Goal: Information Seeking & Learning: Learn about a topic

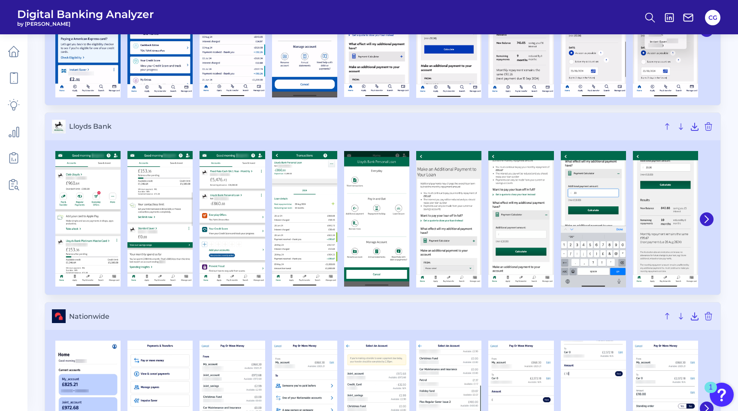
scroll to position [169, 0]
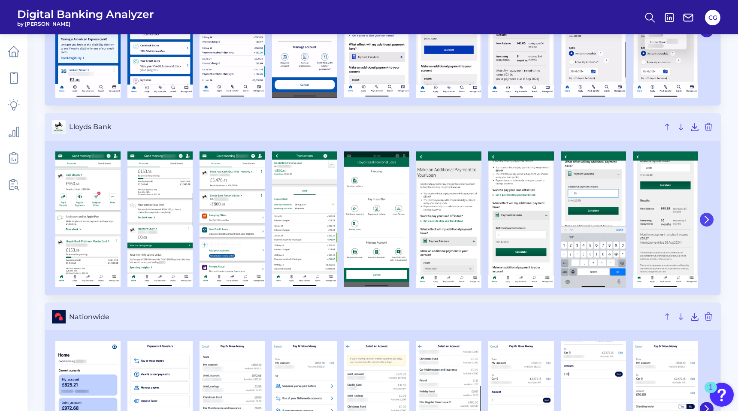
click at [708, 218] on icon at bounding box center [706, 220] width 8 height 8
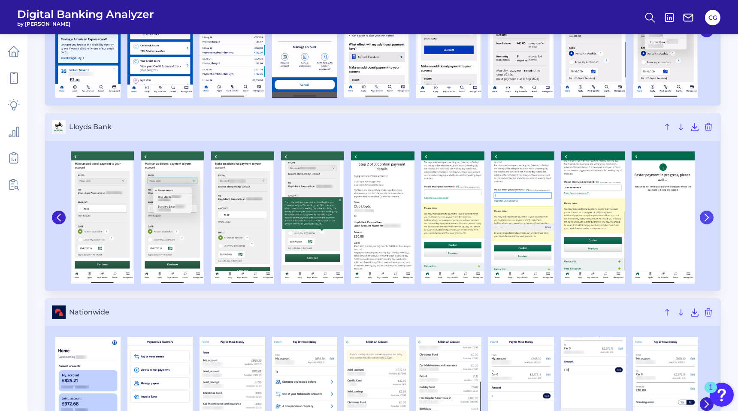
click at [708, 218] on icon at bounding box center [706, 218] width 8 height 8
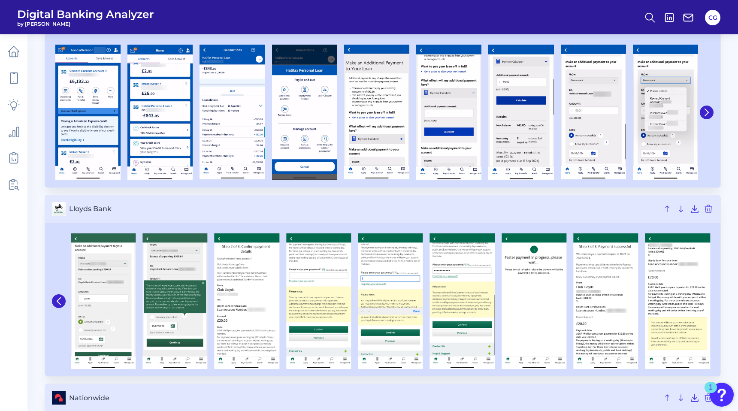
scroll to position [0, 0]
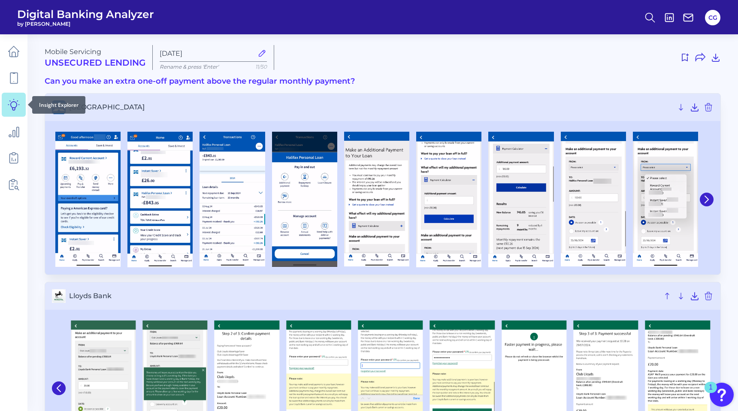
click at [21, 102] on link at bounding box center [14, 105] width 24 height 24
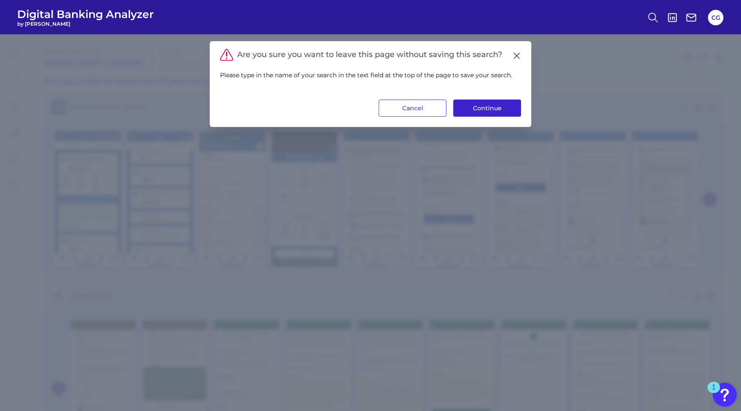
click at [482, 106] on button "Continue" at bounding box center [487, 107] width 68 height 17
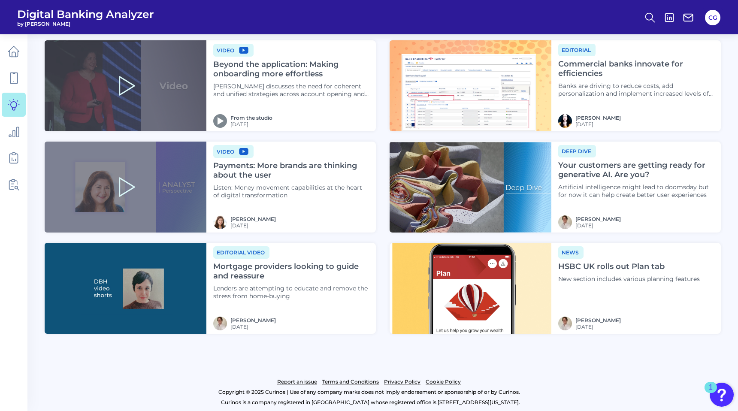
scroll to position [996, 0]
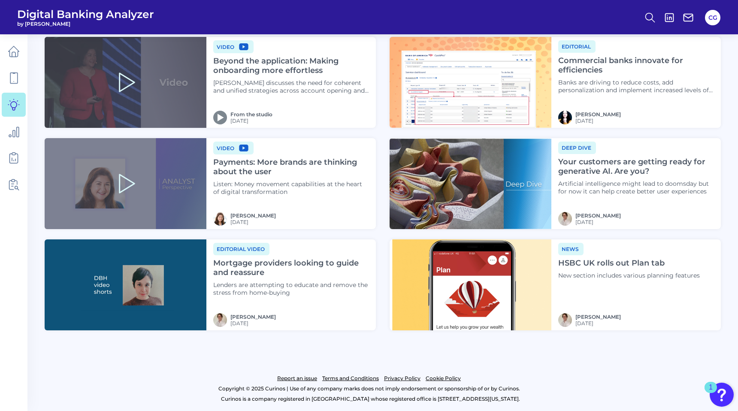
click at [235, 265] on h4 "Mortgage providers looking to guide and reassure" at bounding box center [291, 268] width 156 height 18
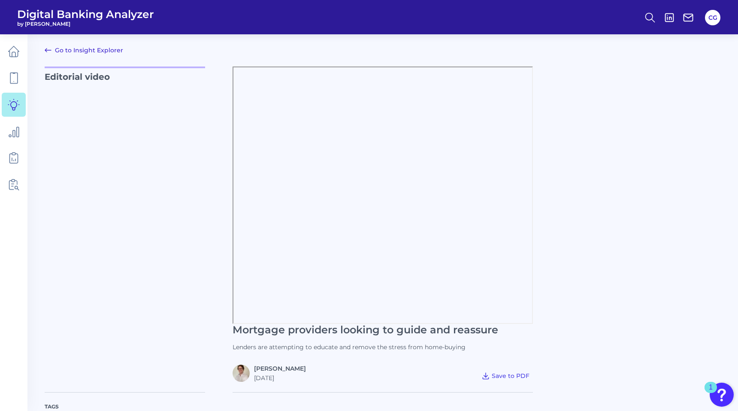
click at [45, 49] on icon at bounding box center [48, 49] width 6 height 3
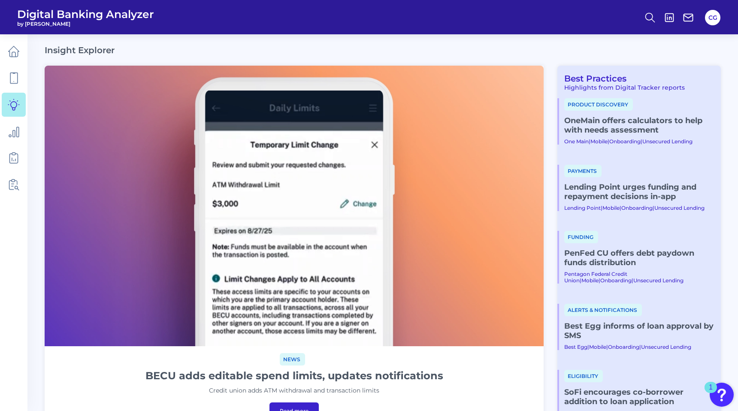
click at [602, 125] on link "OneMain offers calculators to help with needs assessment" at bounding box center [639, 125] width 150 height 19
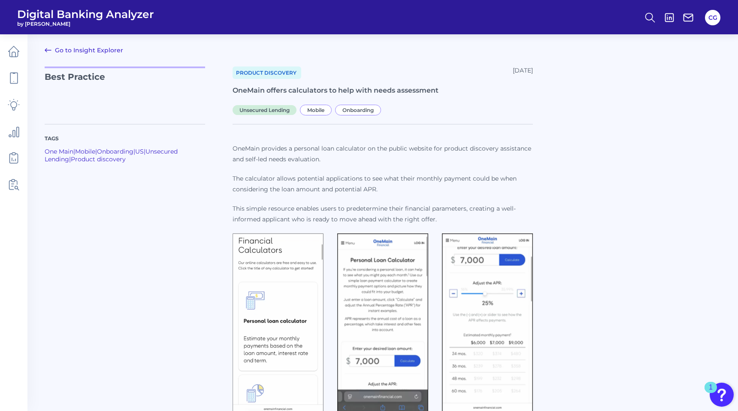
scroll to position [26, 0]
